Goal: Task Accomplishment & Management: Manage account settings

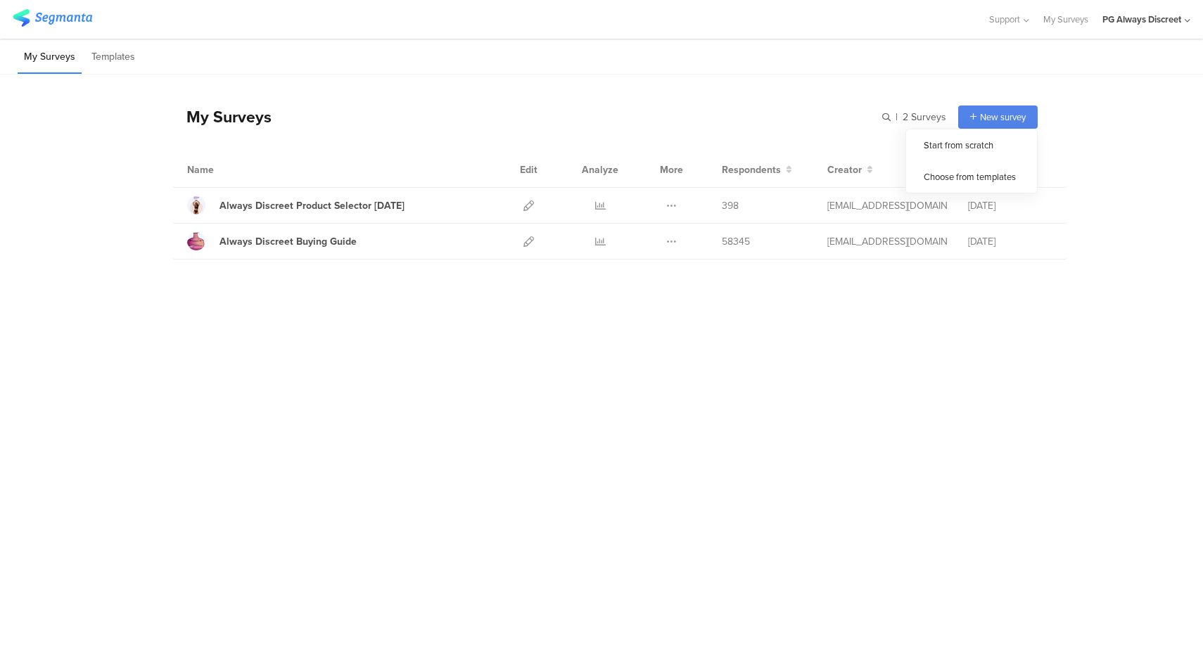
click at [516, 97] on div "My Surveys | 2 Surveys New survey Start from scratch Choose from templates" at bounding box center [604, 117] width 865 height 56
click at [525, 244] on icon at bounding box center [528, 241] width 11 height 11
click at [528, 204] on icon at bounding box center [528, 205] width 11 height 11
click at [1051, 20] on link "My Surveys" at bounding box center [1065, 19] width 45 height 39
click at [1156, 27] on div "PG Always Discreet" at bounding box center [1146, 19] width 88 height 39
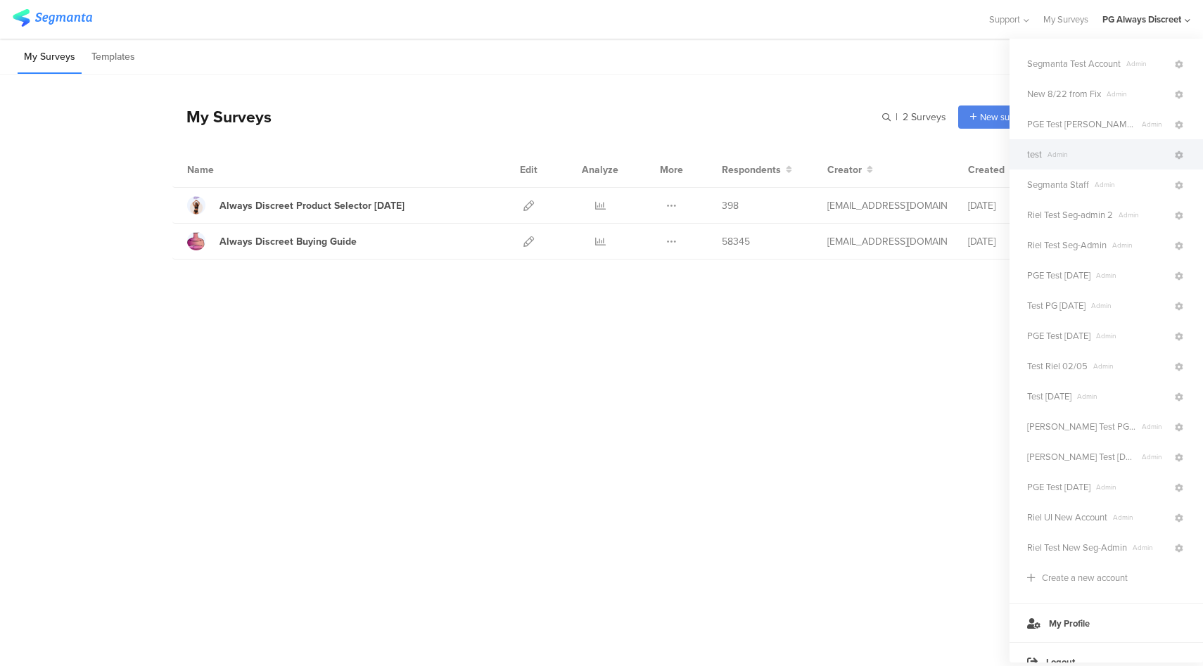
scroll to position [329, 0]
click at [1093, 193] on div "Segmanta Staff Admin" at bounding box center [1106, 185] width 193 height 30
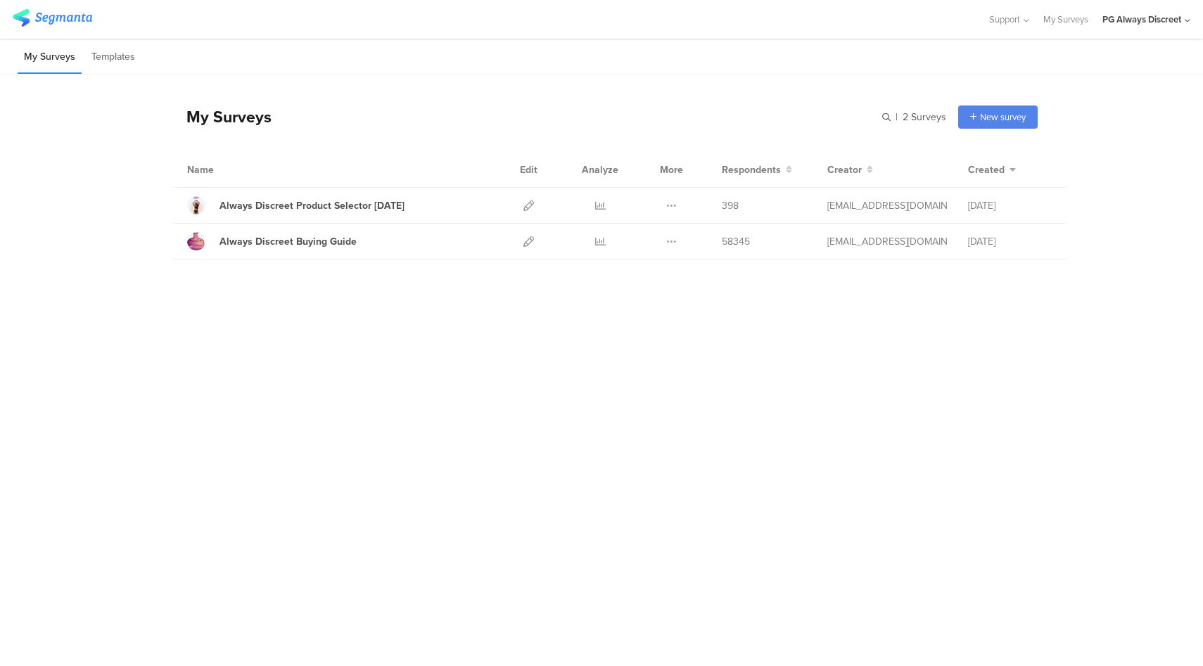
click at [1157, 17] on div "PG Always Discreet" at bounding box center [1141, 19] width 79 height 13
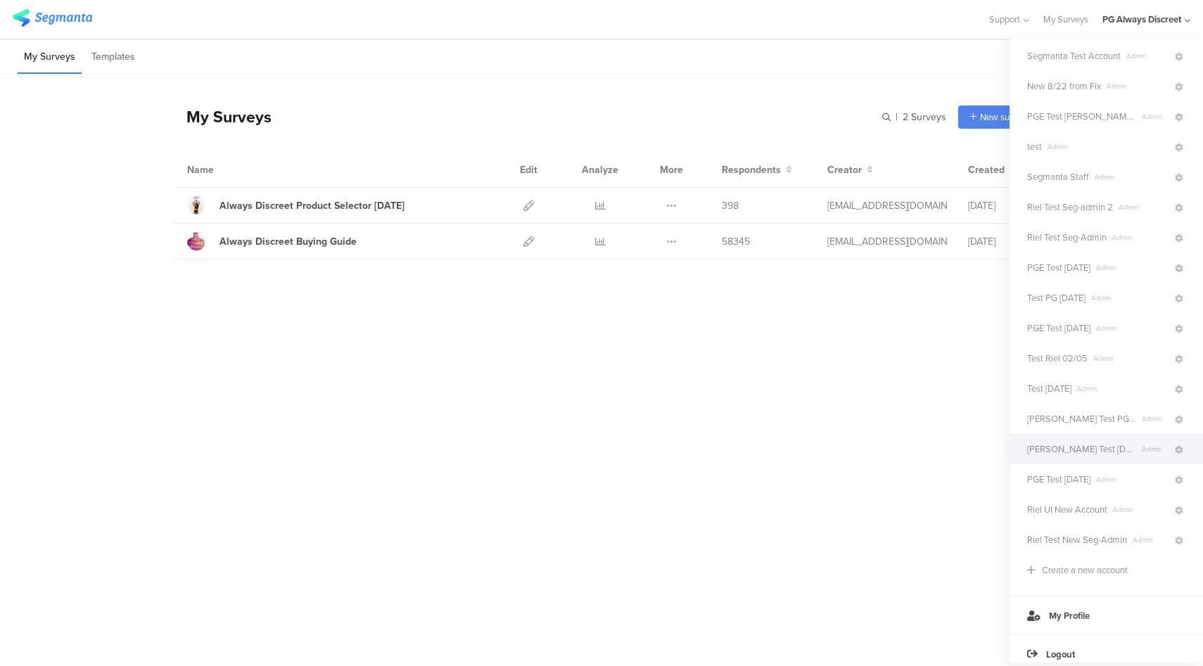
scroll to position [348, 0]
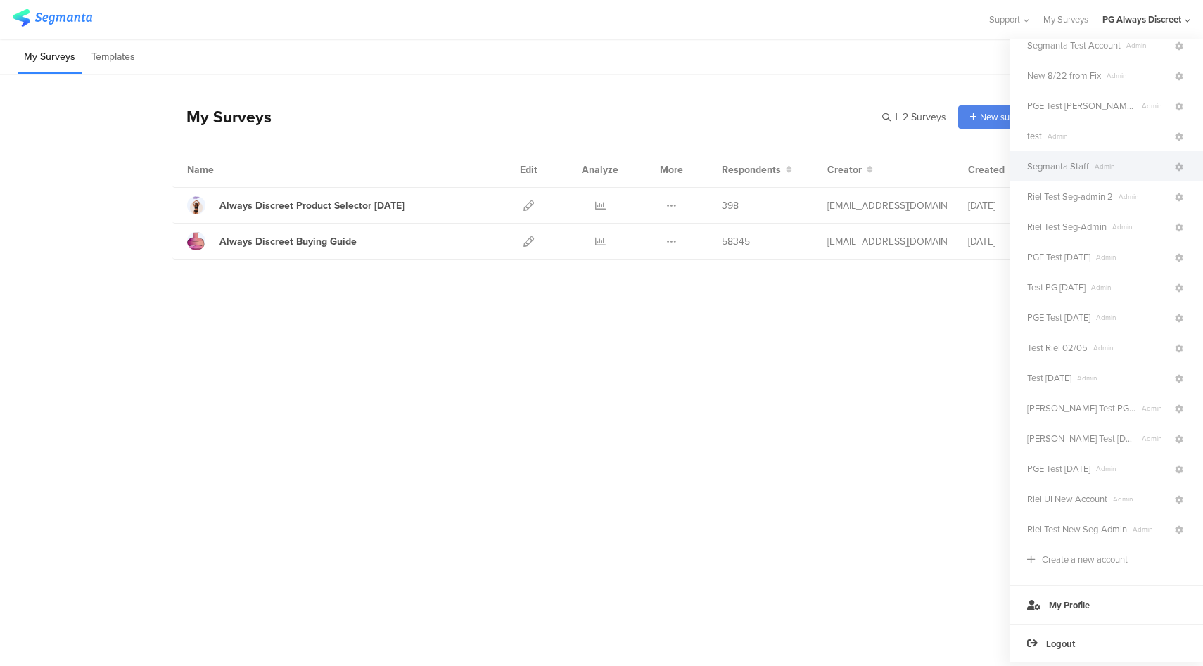
click at [1089, 161] on span "Admin" at bounding box center [1131, 166] width 84 height 11
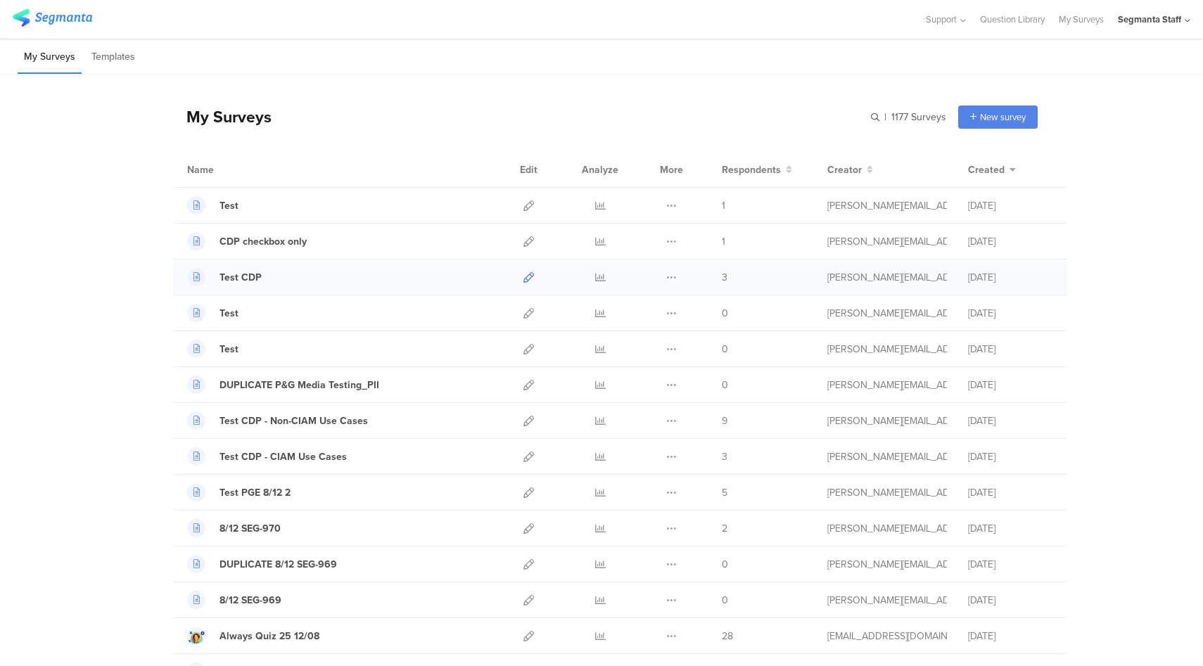
click at [523, 276] on icon at bounding box center [528, 277] width 11 height 11
click at [523, 239] on icon at bounding box center [528, 241] width 11 height 11
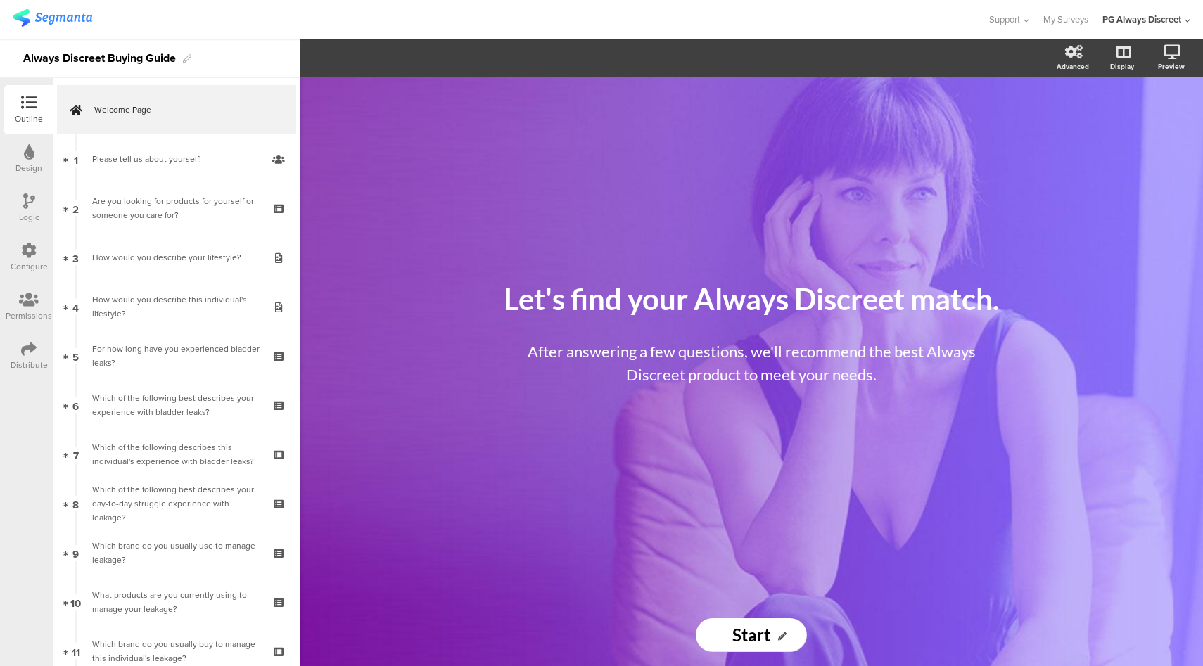
click at [33, 264] on div "Configure" at bounding box center [29, 266] width 37 height 13
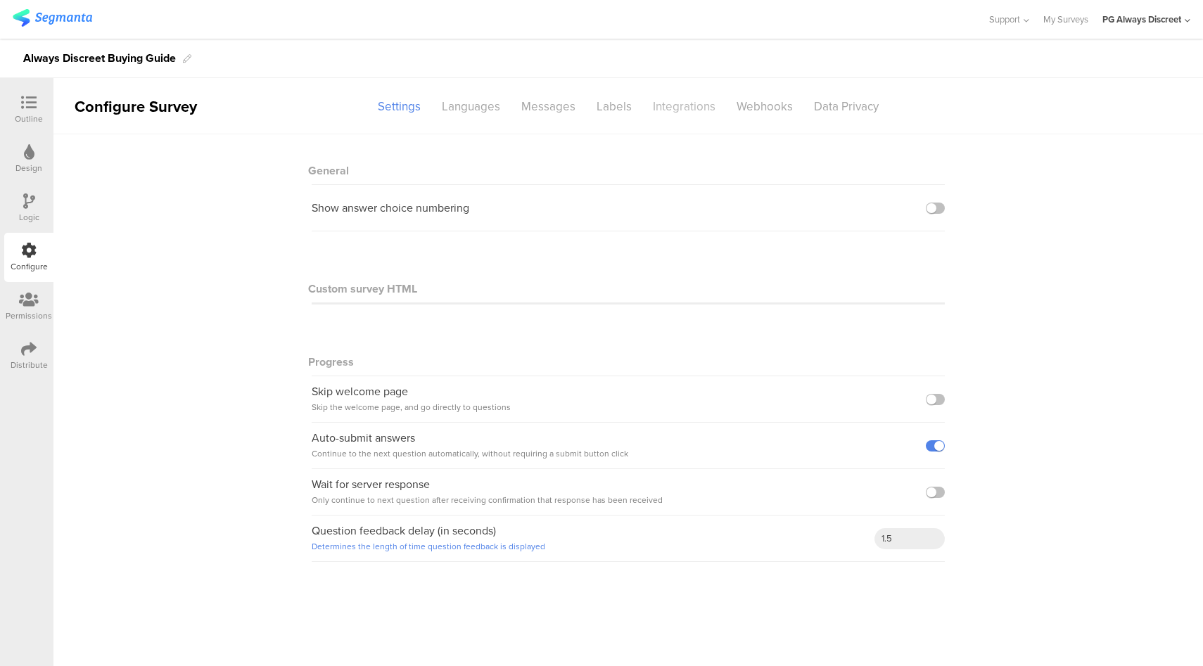
click at [683, 110] on div "Integrations" at bounding box center [684, 106] width 84 height 25
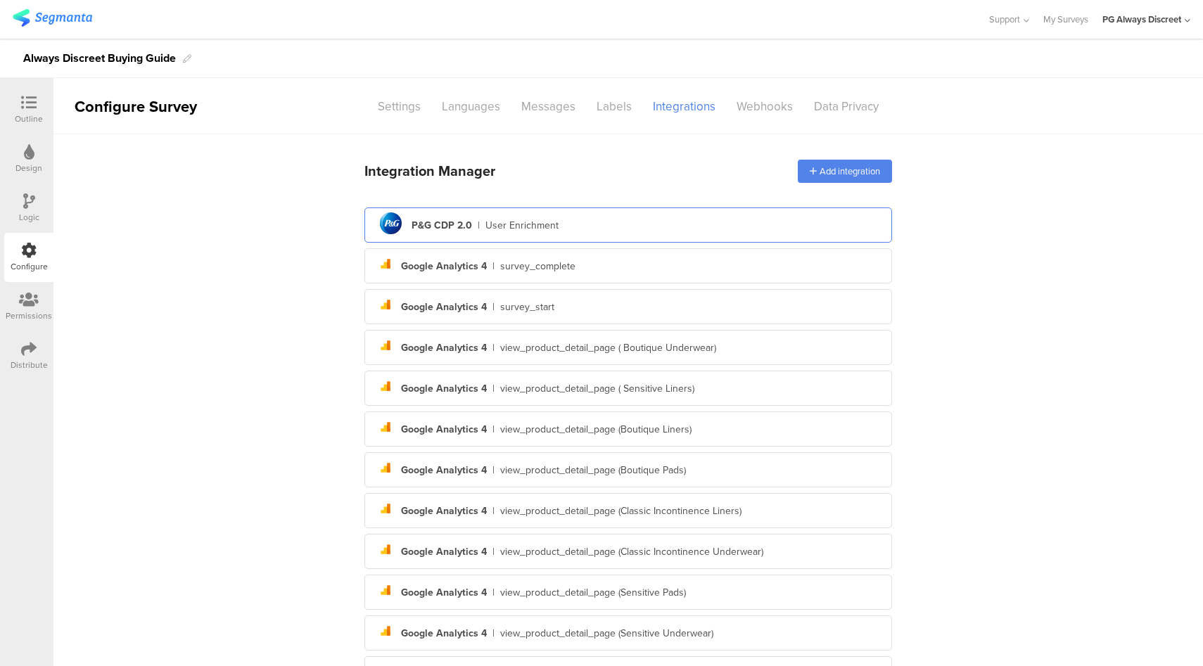
click at [578, 225] on div "pg logo P&G CDP 2.0 | User Enrichment" at bounding box center [628, 225] width 505 height 34
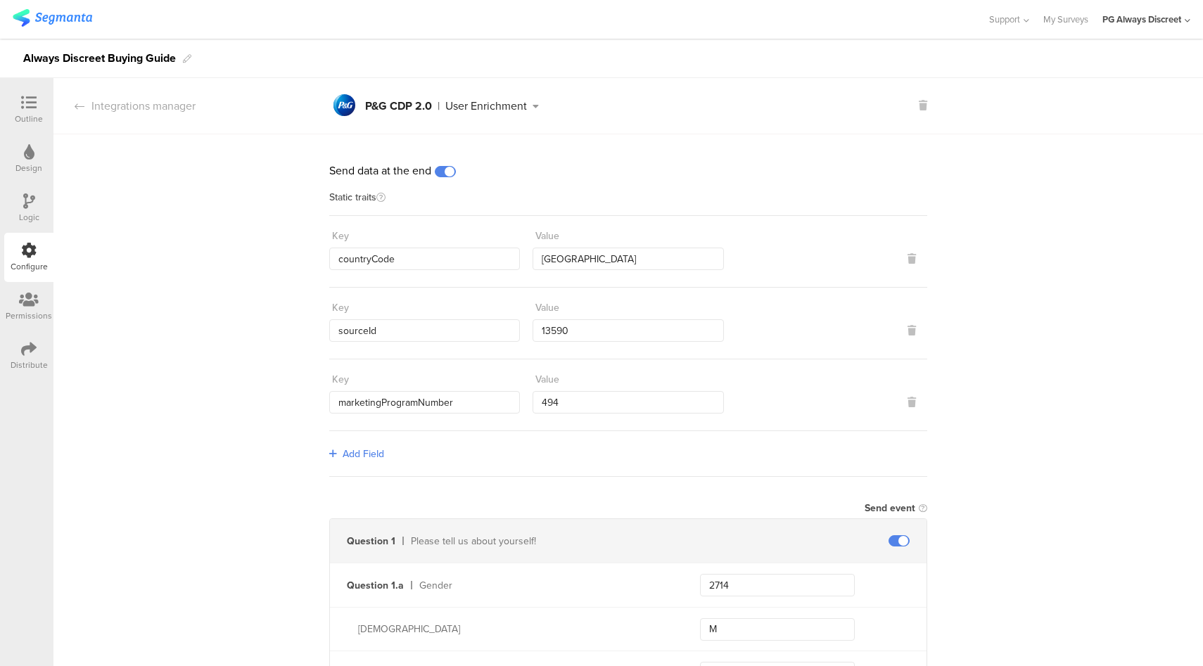
click at [45, 106] on div "Outline" at bounding box center [28, 109] width 49 height 49
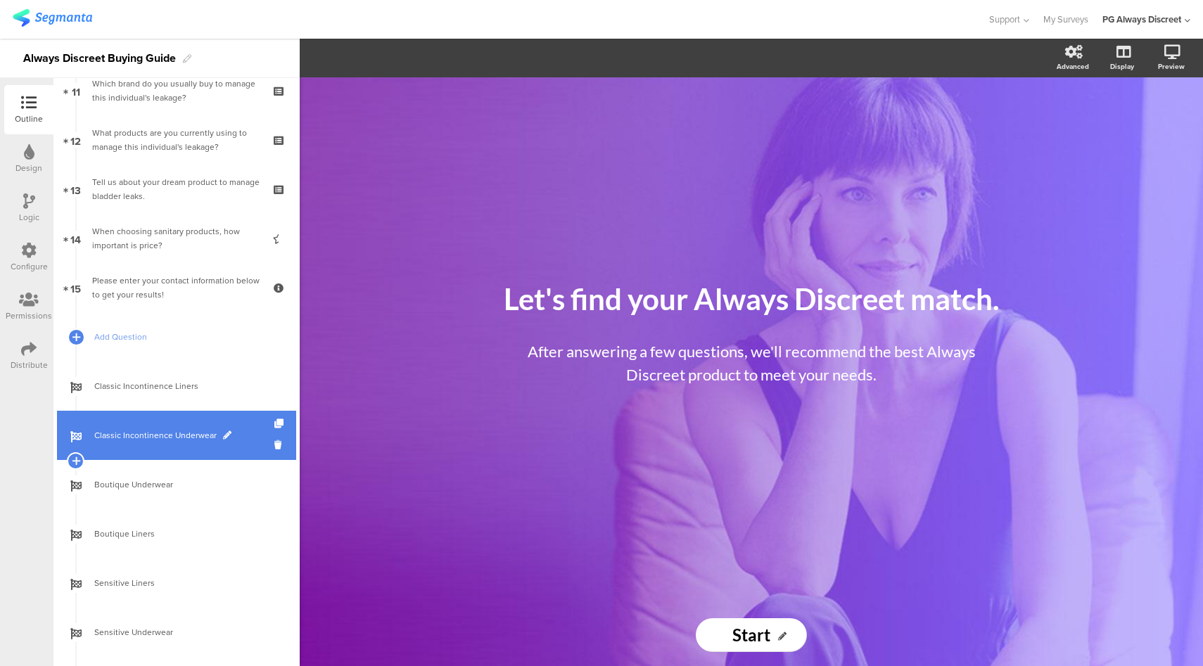
scroll to position [556, 0]
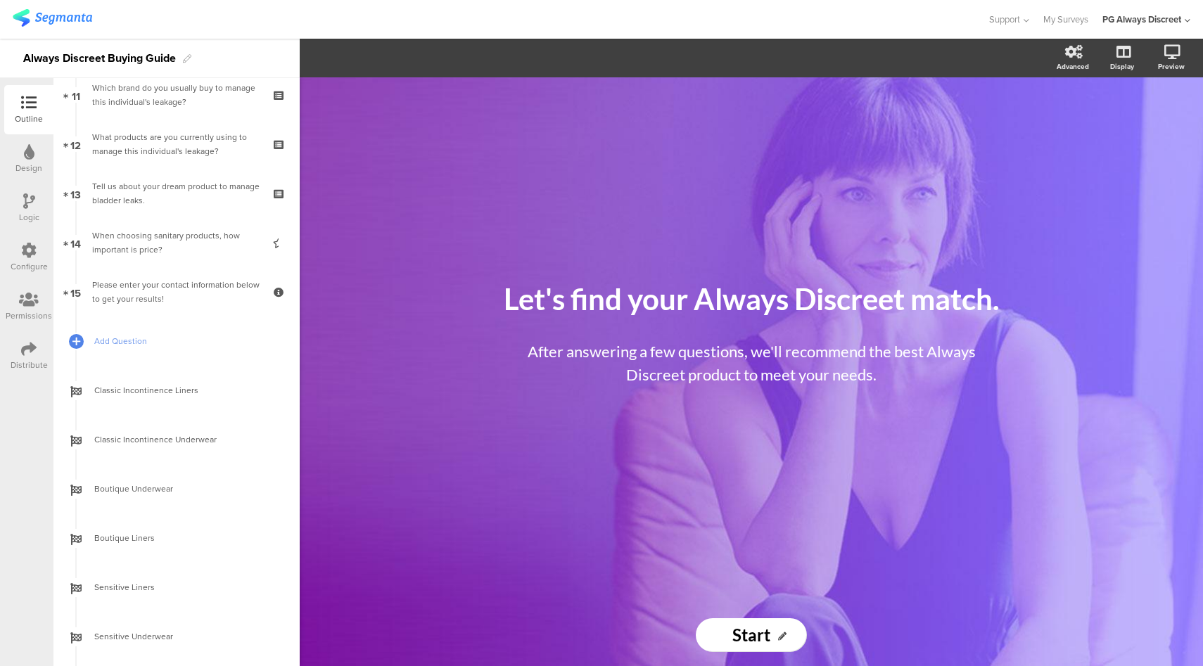
click at [1150, 22] on div "PG Always Discreet" at bounding box center [1141, 19] width 79 height 13
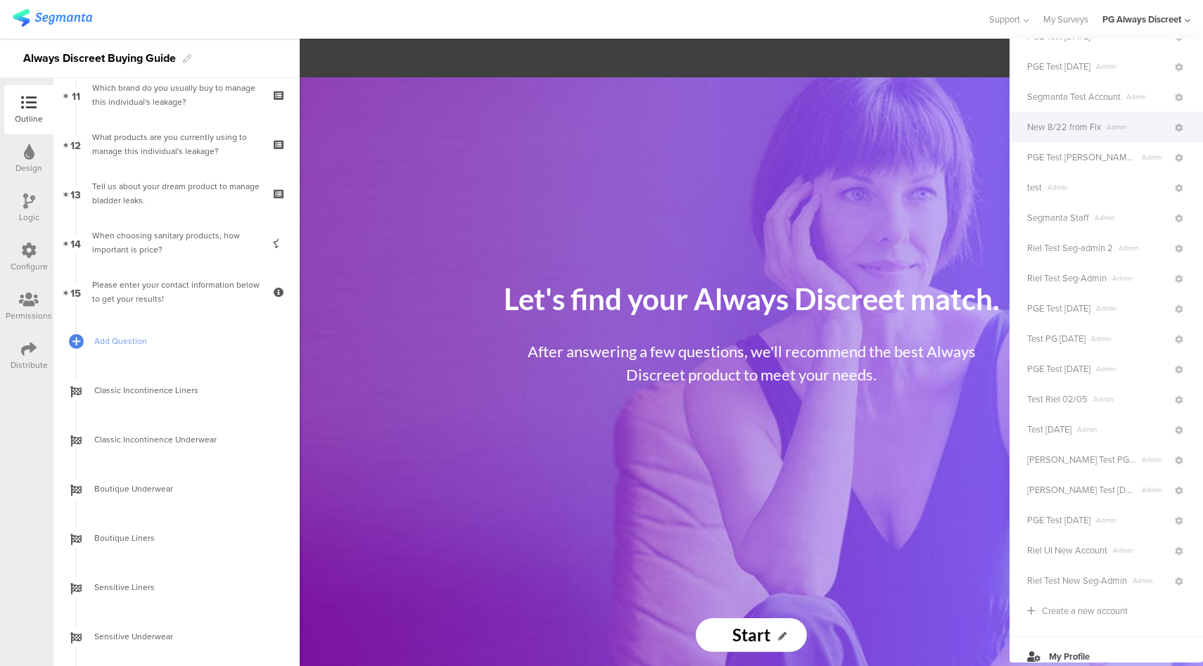
scroll to position [348, 0]
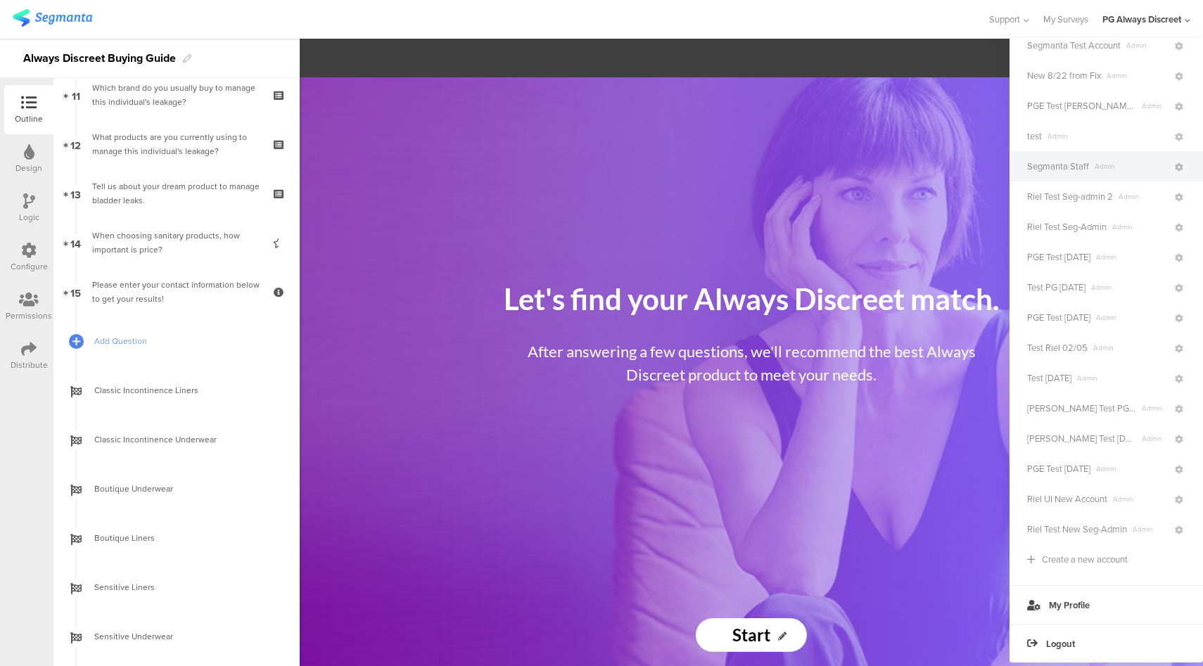
click at [1092, 171] on span "Segmanta Staff Admin" at bounding box center [1100, 166] width 146 height 13
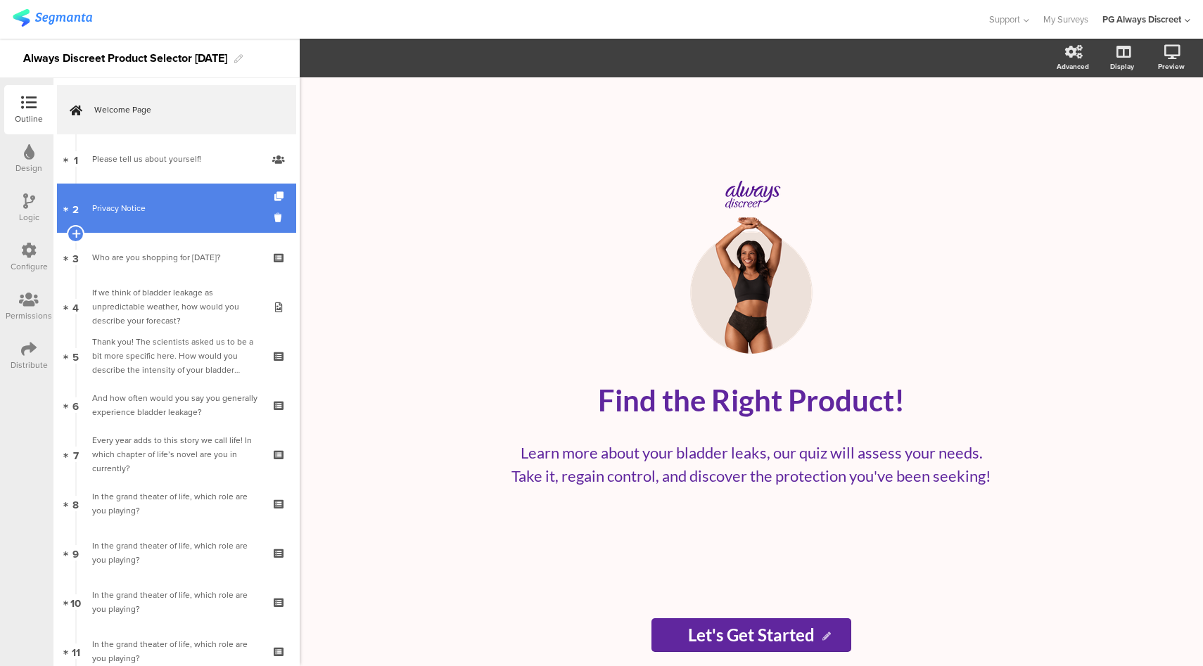
click at [203, 223] on link "2 Privacy Notice" at bounding box center [176, 208] width 239 height 49
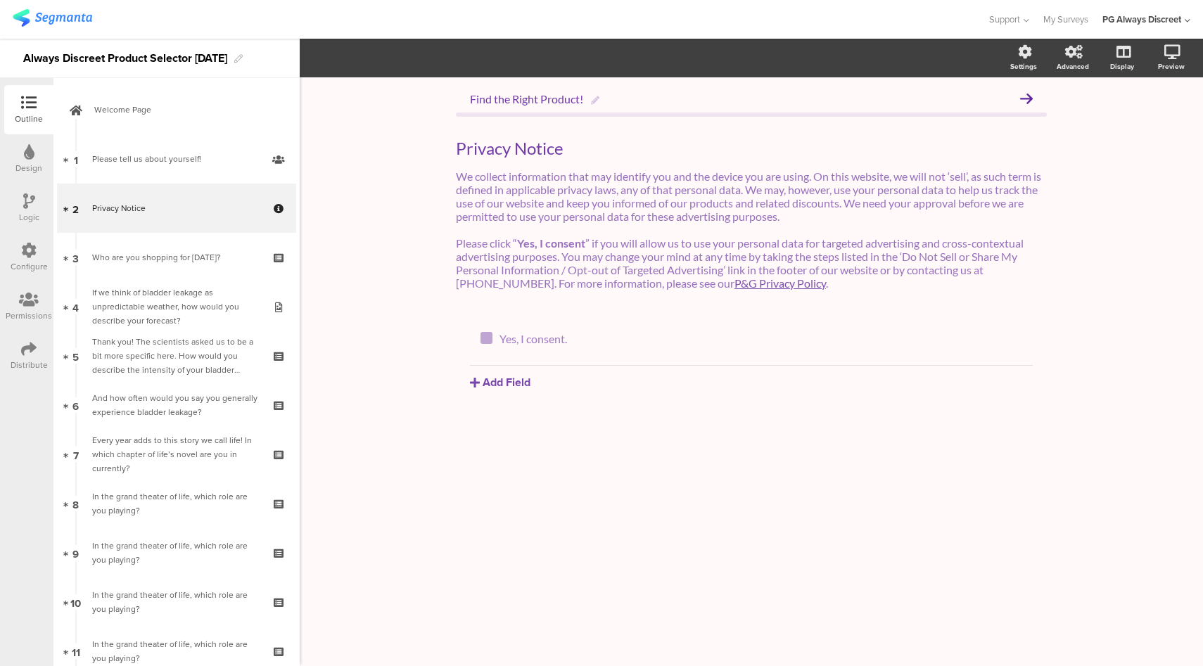
click at [23, 265] on div "Configure" at bounding box center [29, 266] width 37 height 13
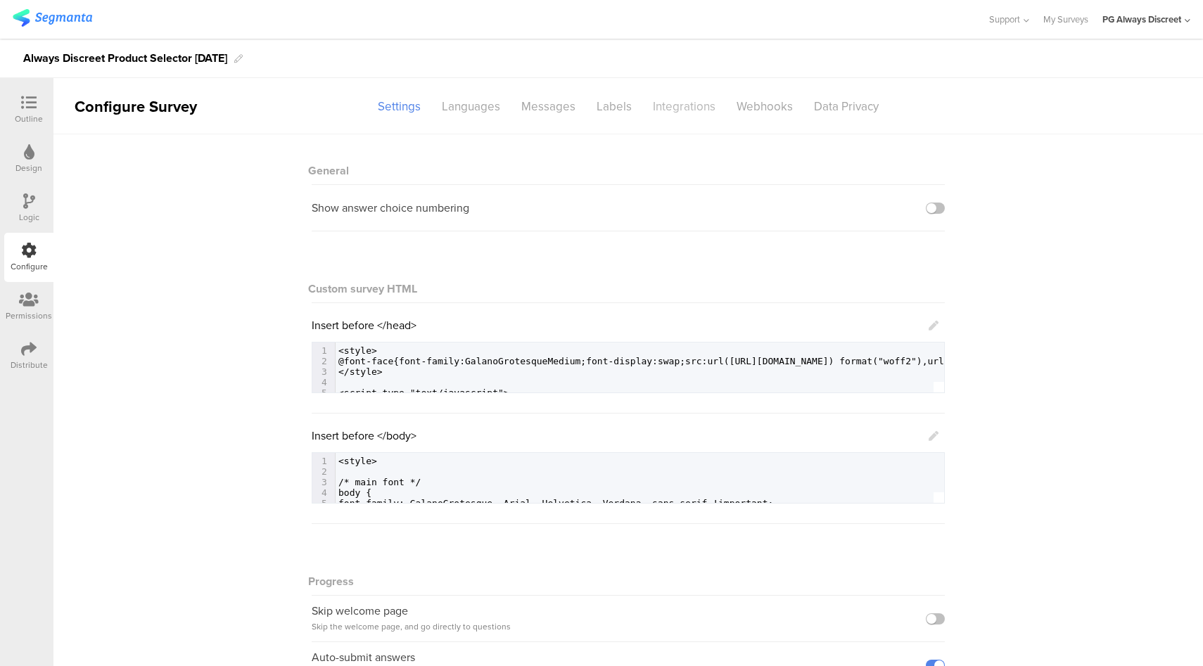
click at [661, 113] on div "Integrations" at bounding box center [684, 106] width 84 height 25
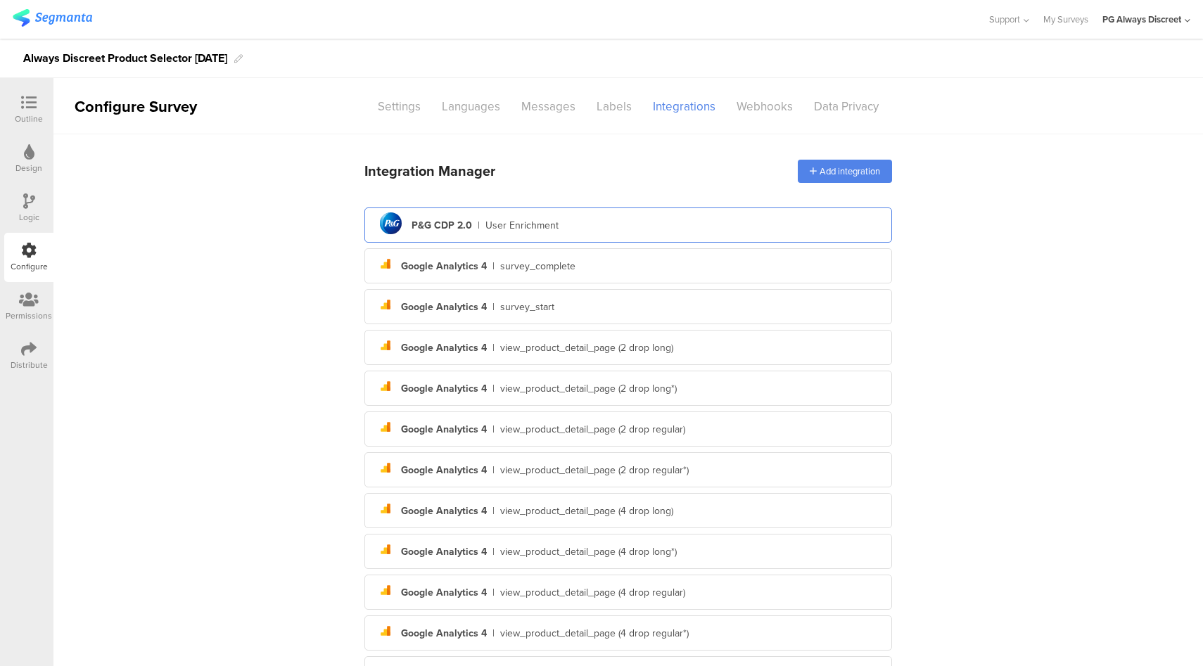
click at [590, 224] on div "pg logo P&G CDP 2.0 | User Enrichment" at bounding box center [628, 225] width 505 height 34
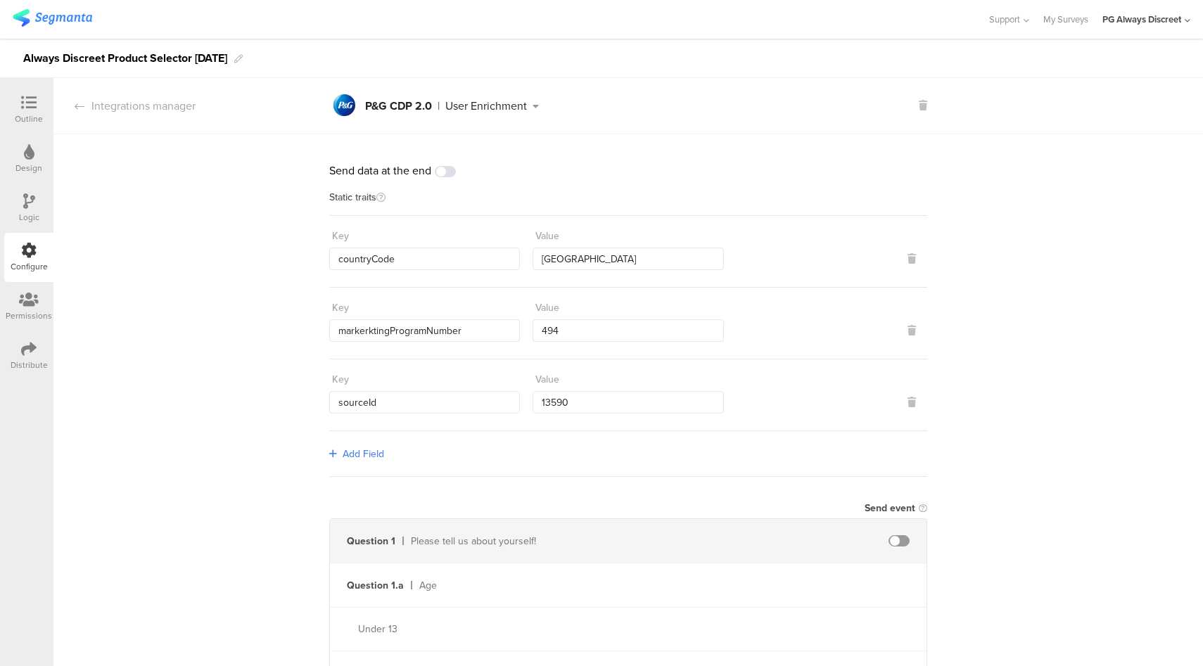
click at [30, 111] on div at bounding box center [29, 104] width 28 height 18
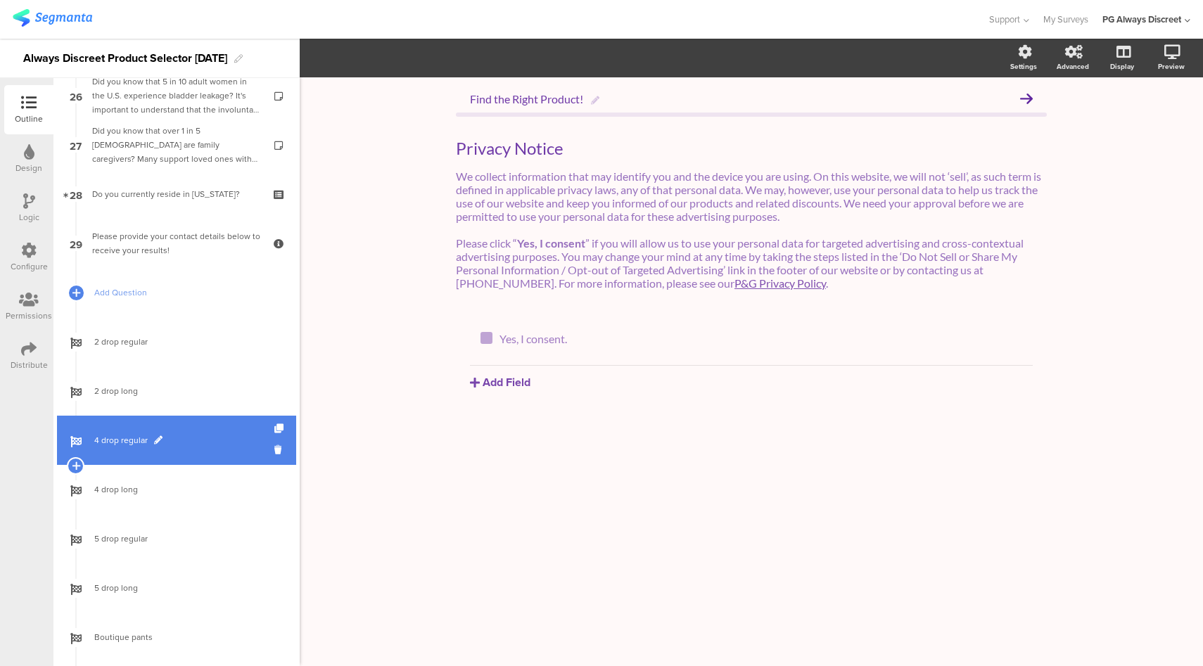
scroll to position [1334, 0]
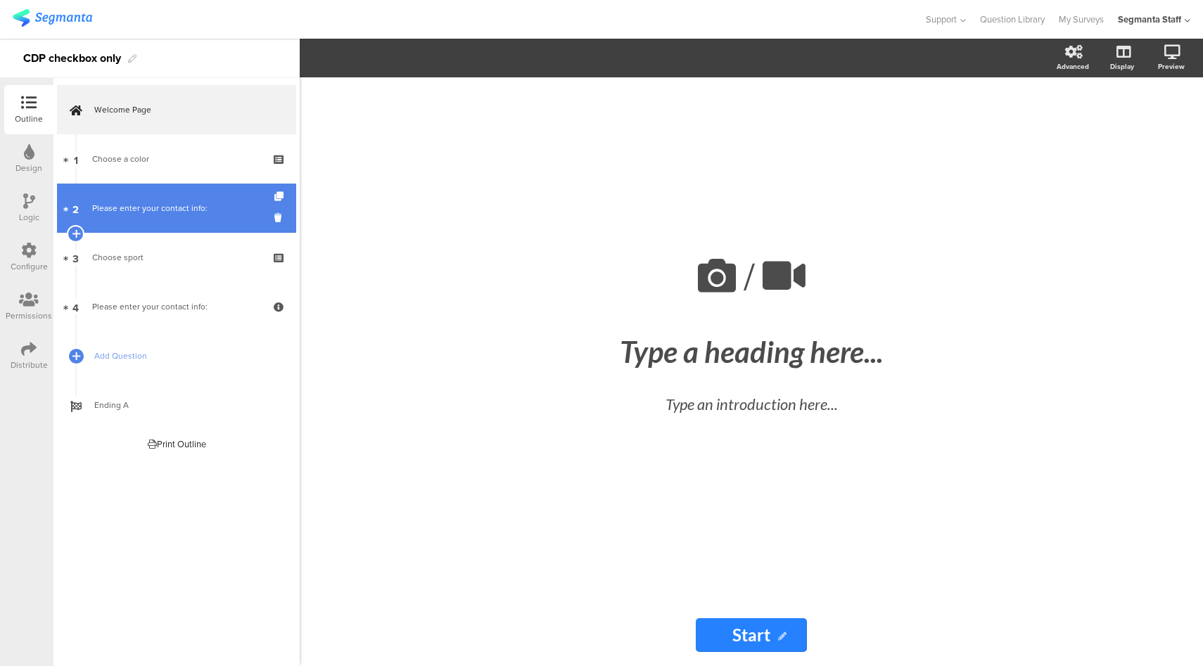
click at [201, 203] on div "Please enter your contact info:" at bounding box center [176, 208] width 168 height 14
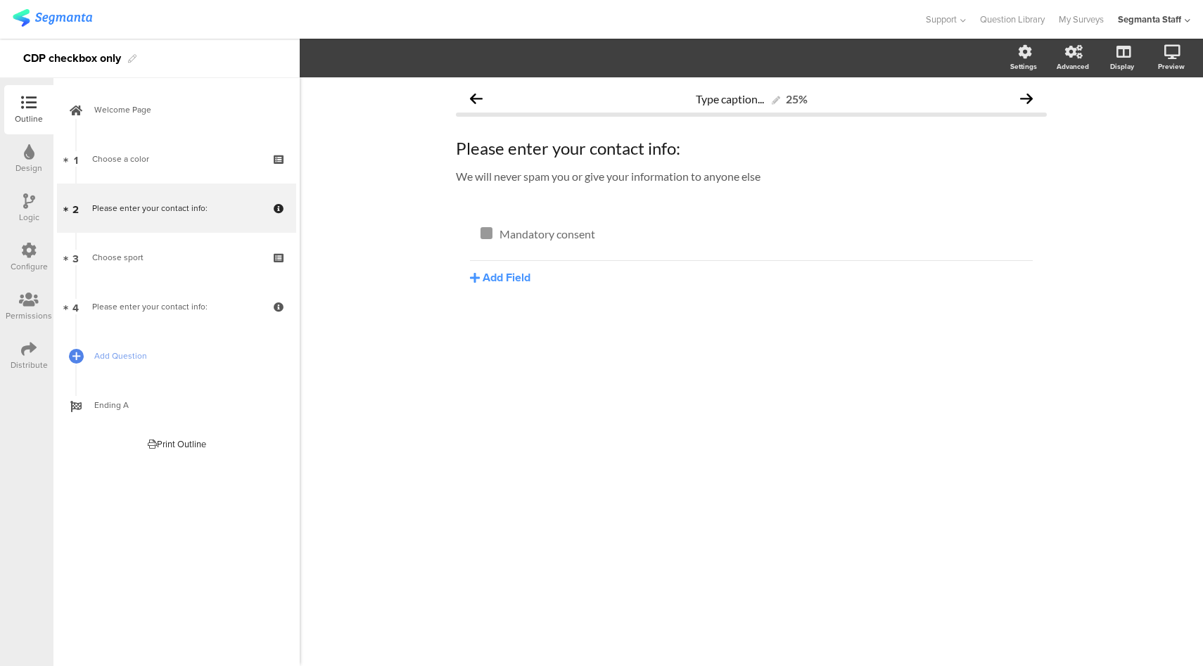
click at [27, 212] on div "Logic" at bounding box center [29, 217] width 20 height 13
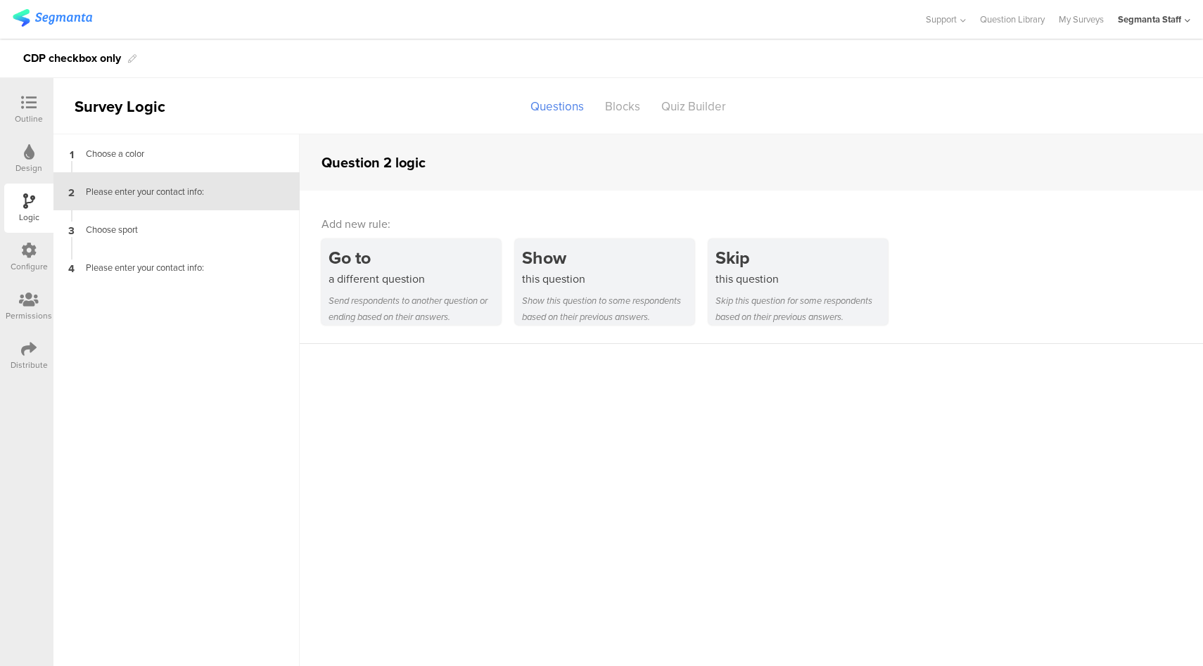
click at [31, 268] on div "Configure" at bounding box center [29, 266] width 37 height 13
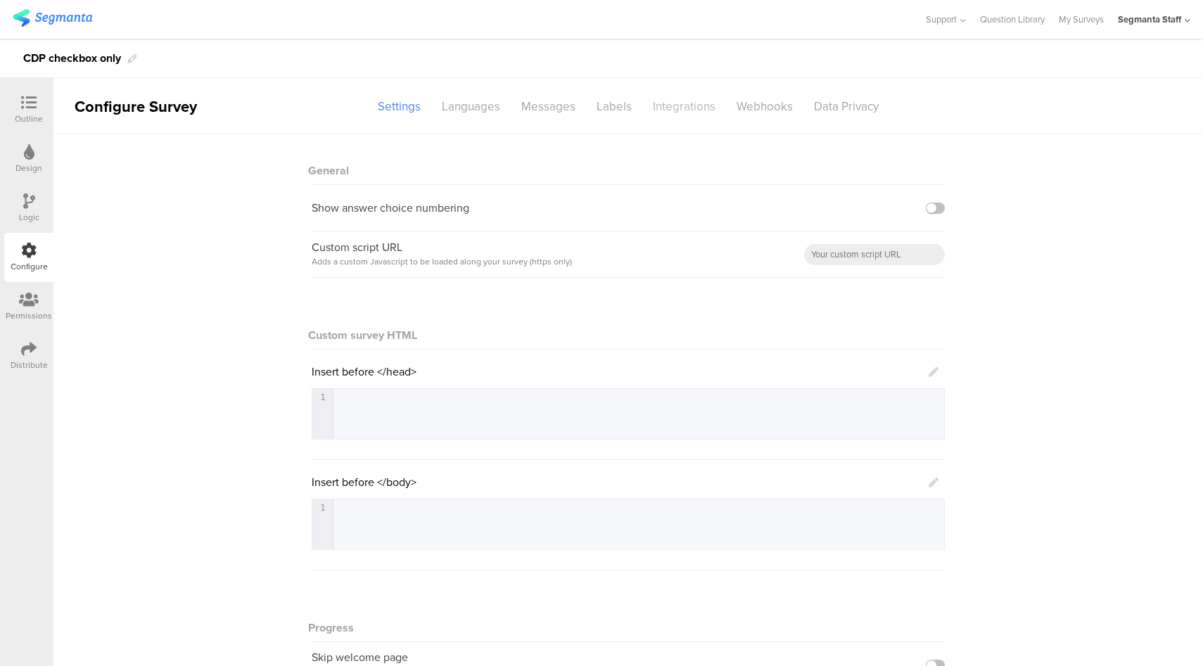
click at [693, 117] on div "Integrations" at bounding box center [684, 106] width 84 height 25
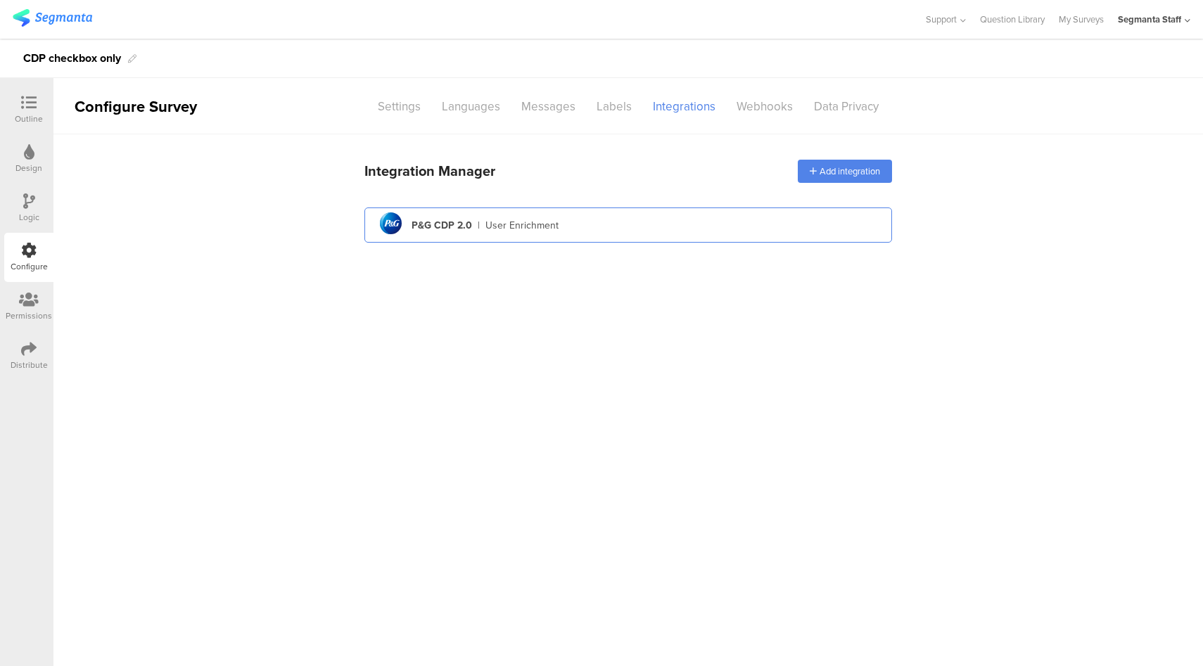
click at [656, 220] on div "pg logo P&G CDP 2.0 | User Enrichment" at bounding box center [628, 225] width 505 height 34
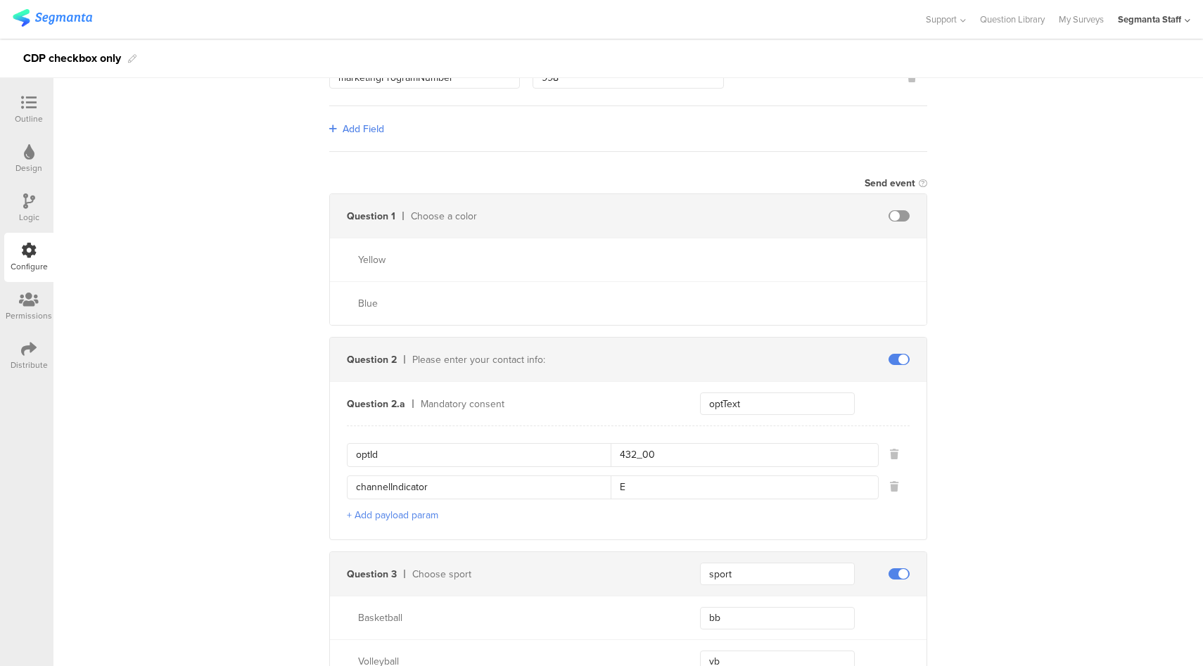
scroll to position [154, 0]
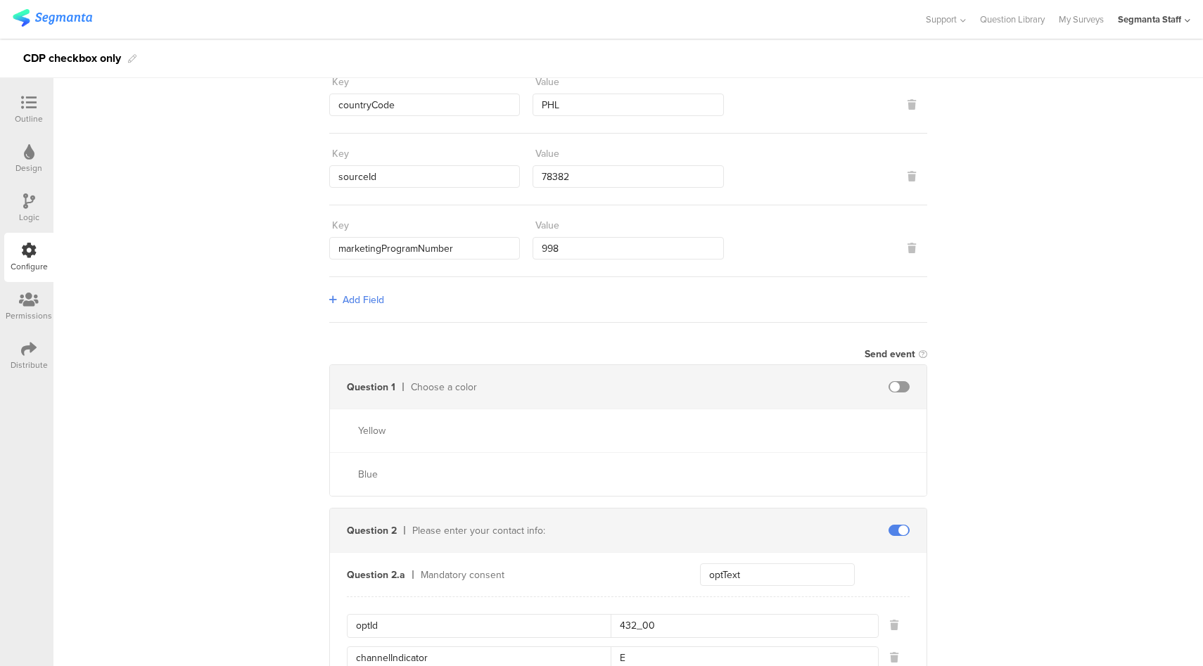
click at [23, 345] on icon at bounding box center [28, 348] width 15 height 15
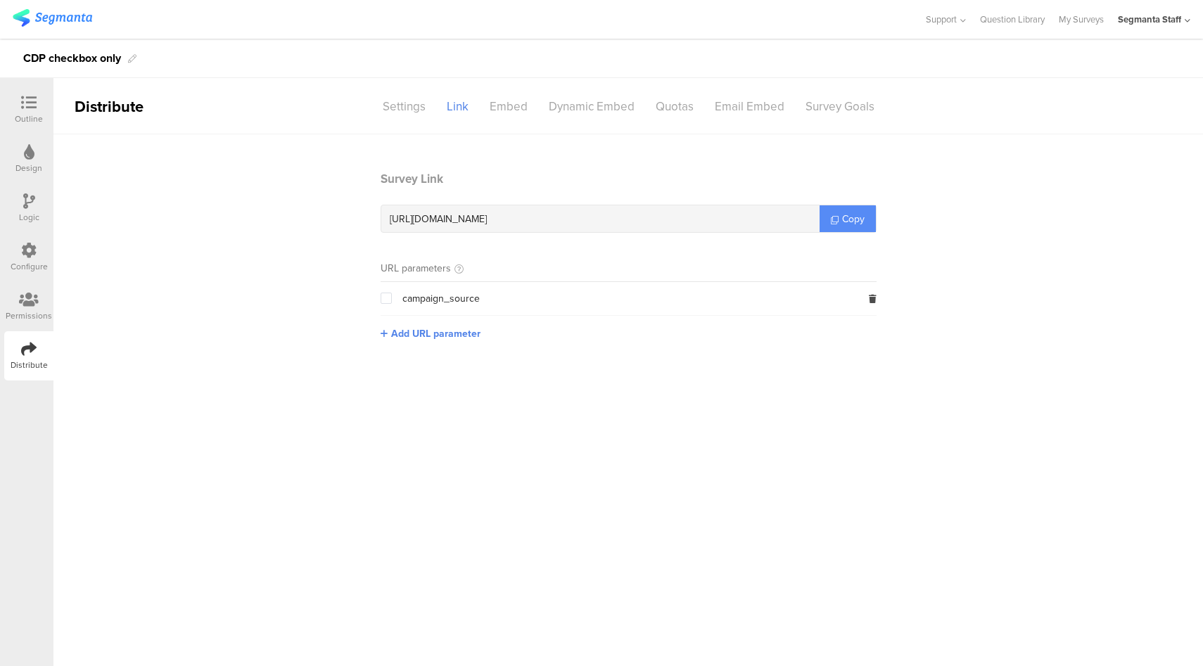
click at [855, 221] on span "Copy" at bounding box center [853, 219] width 23 height 15
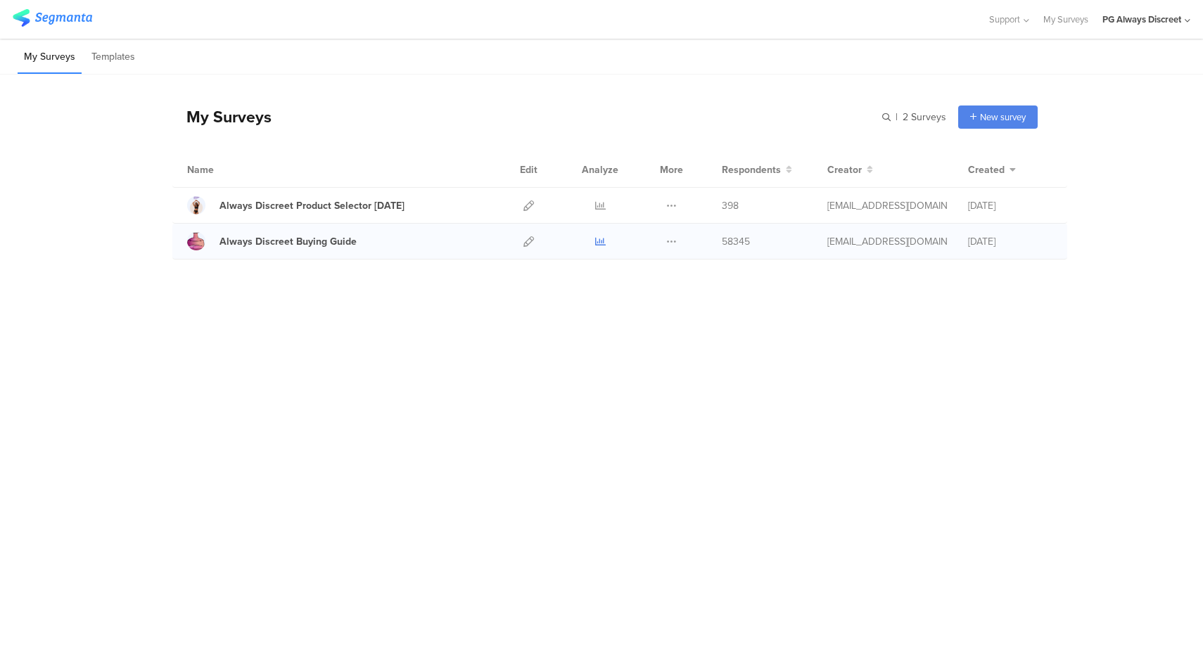
click at [600, 243] on icon at bounding box center [600, 241] width 11 height 11
click at [601, 203] on icon at bounding box center [600, 205] width 11 height 11
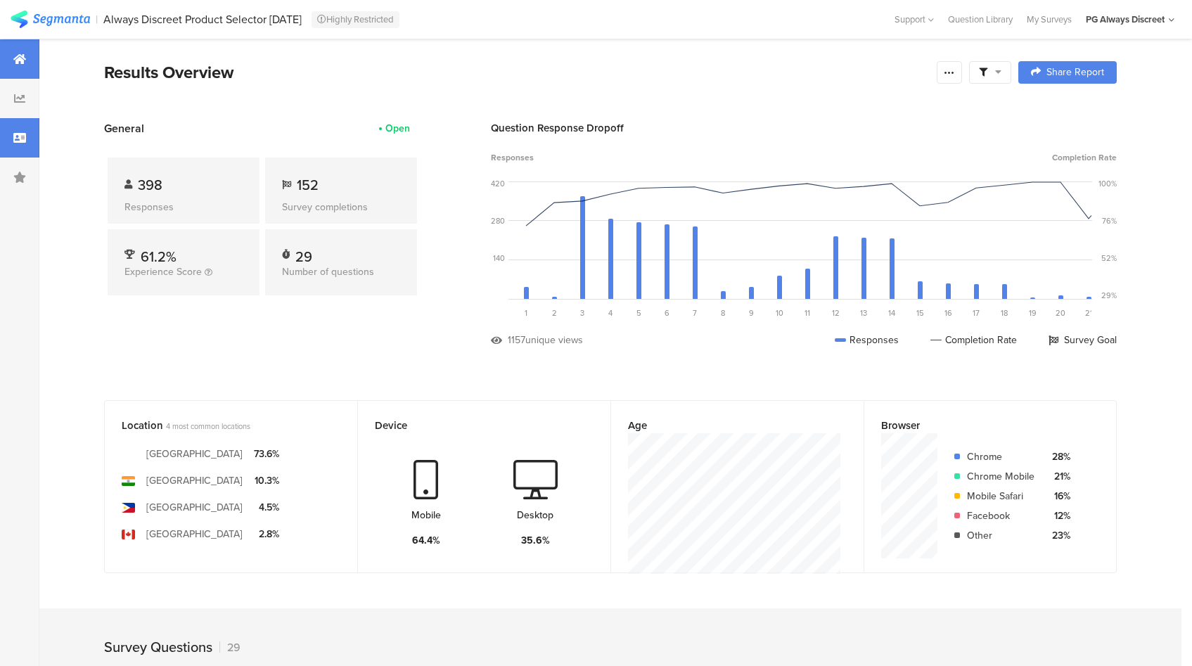
click at [23, 144] on div at bounding box center [19, 137] width 39 height 39
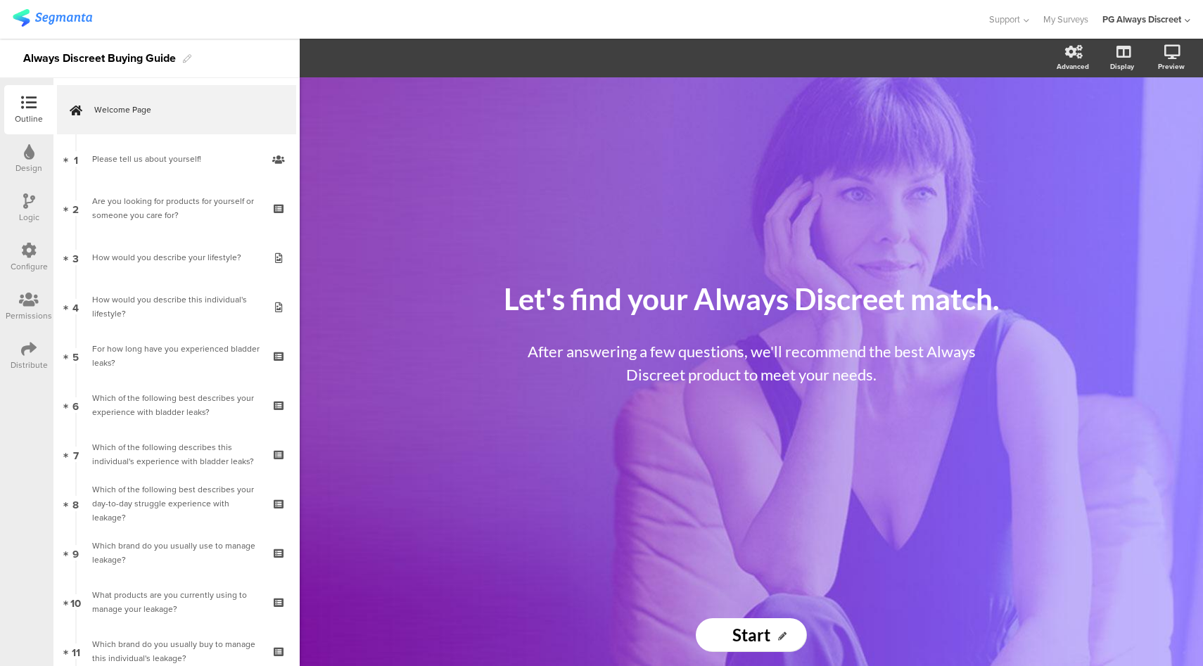
click at [1151, 20] on div "PG Always Discreet" at bounding box center [1141, 19] width 79 height 13
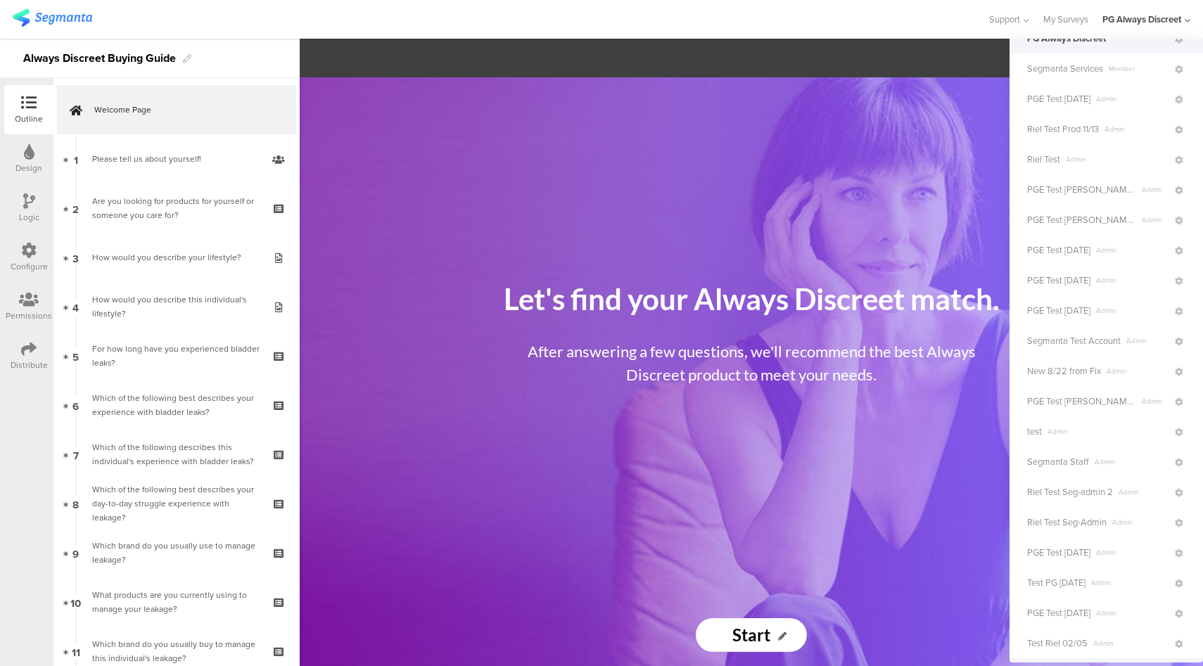
scroll to position [348, 0]
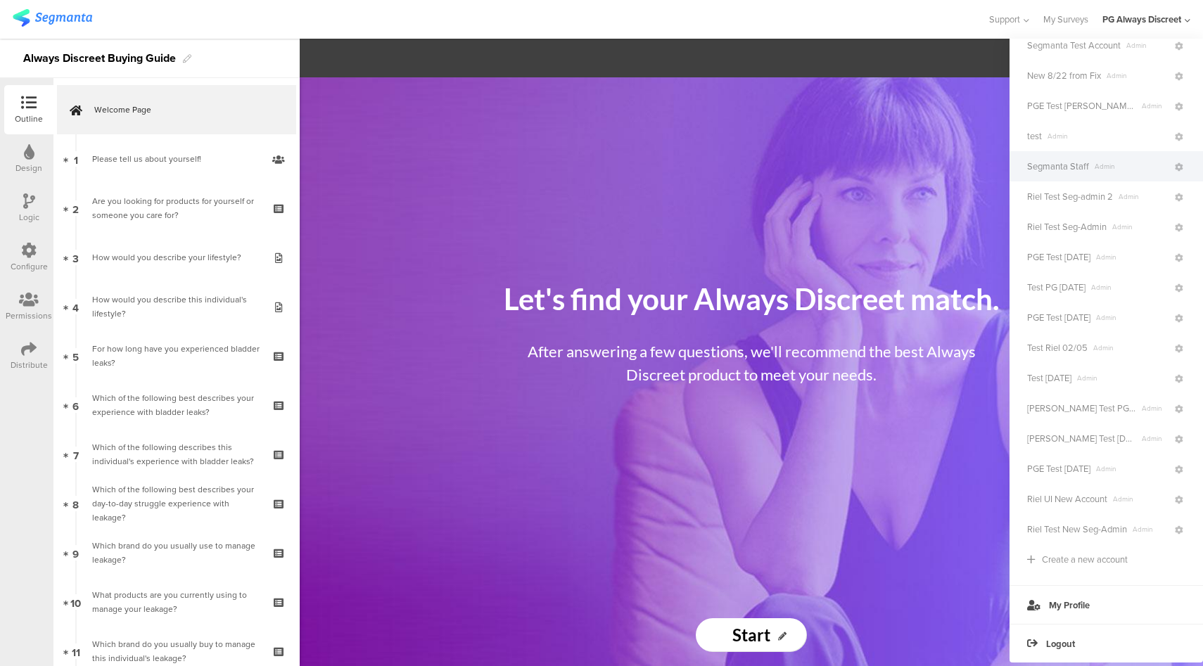
click at [1085, 170] on span "Segmanta Staff" at bounding box center [1058, 166] width 62 height 13
